Goal: Task Accomplishment & Management: Manage account settings

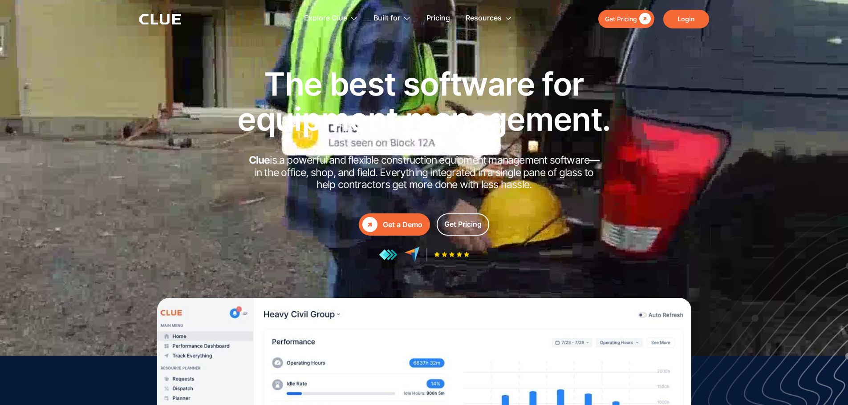
click at [686, 20] on link "Login" at bounding box center [686, 19] width 46 height 19
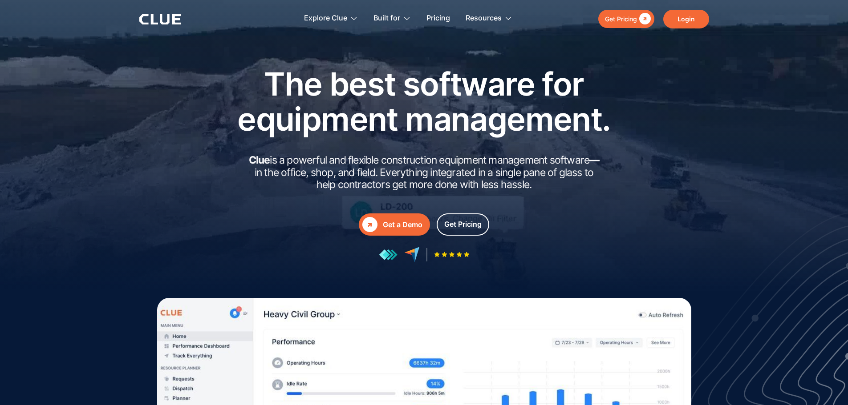
drag, startPoint x: 0, startPoint y: 0, endPoint x: 685, endPoint y: 18, distance: 685.0
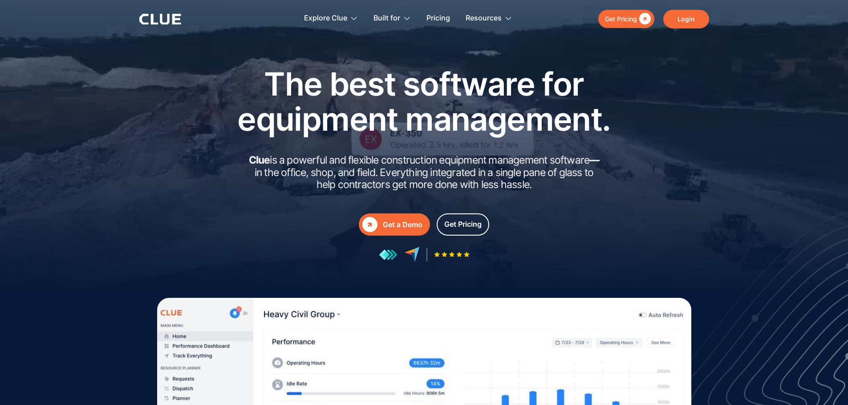
click at [691, 20] on link "Login" at bounding box center [686, 19] width 46 height 19
